Goal: Navigation & Orientation: Go to known website

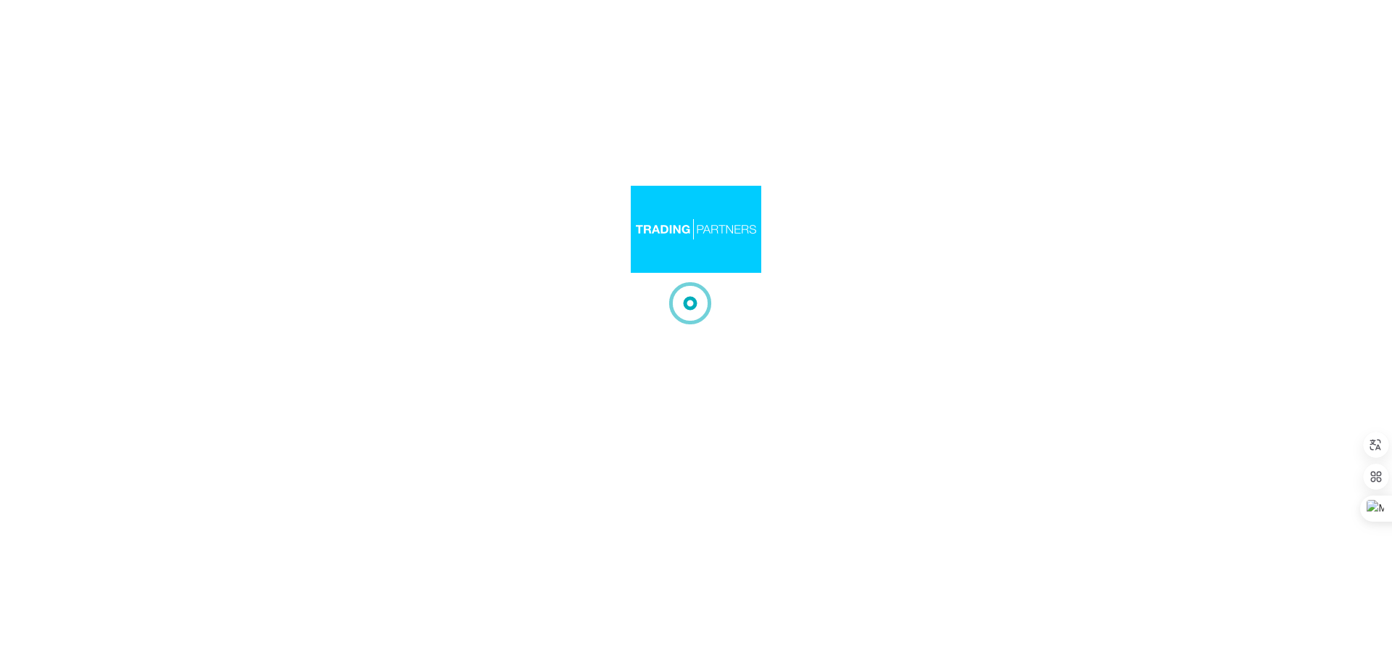
click at [656, 211] on div at bounding box center [696, 330] width 1392 height 661
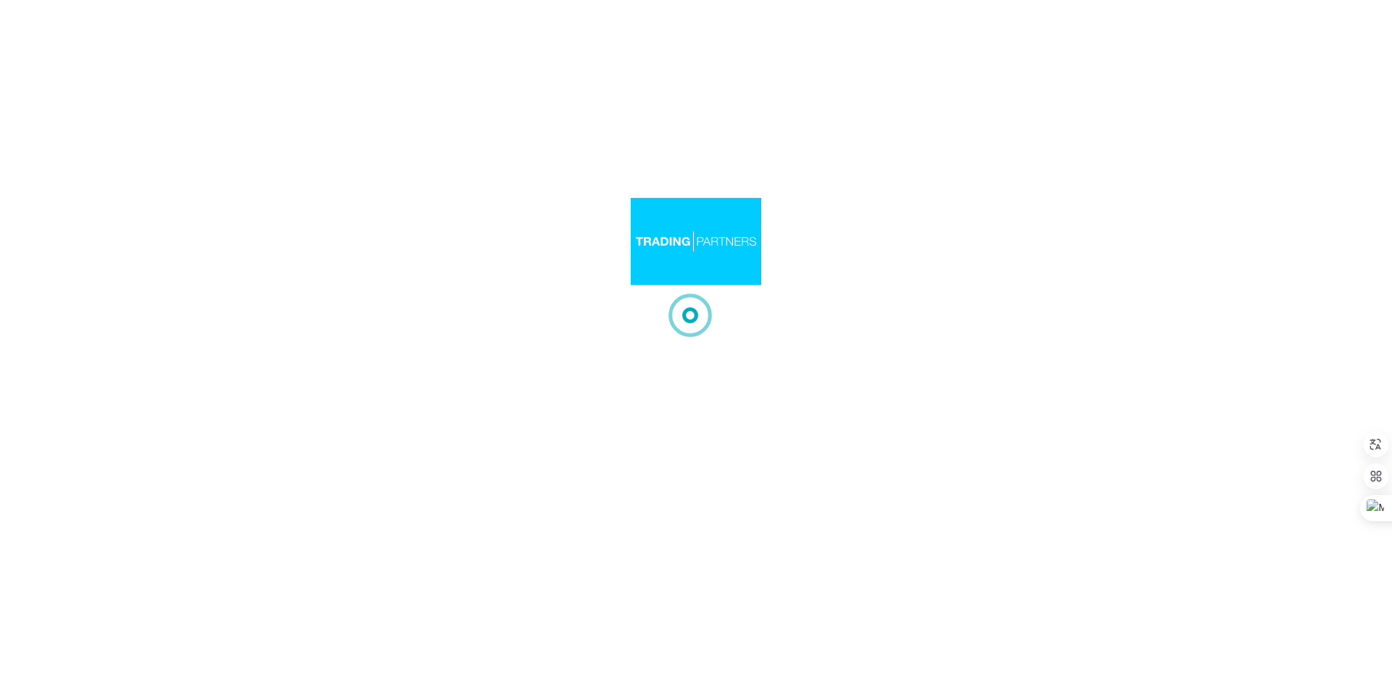
click at [887, 191] on div at bounding box center [696, 342] width 1392 height 685
drag, startPoint x: 510, startPoint y: 65, endPoint x: 539, endPoint y: 64, distance: 29.0
click at [511, 66] on div at bounding box center [696, 342] width 1392 height 685
